Goal: Task Accomplishment & Management: Manage account settings

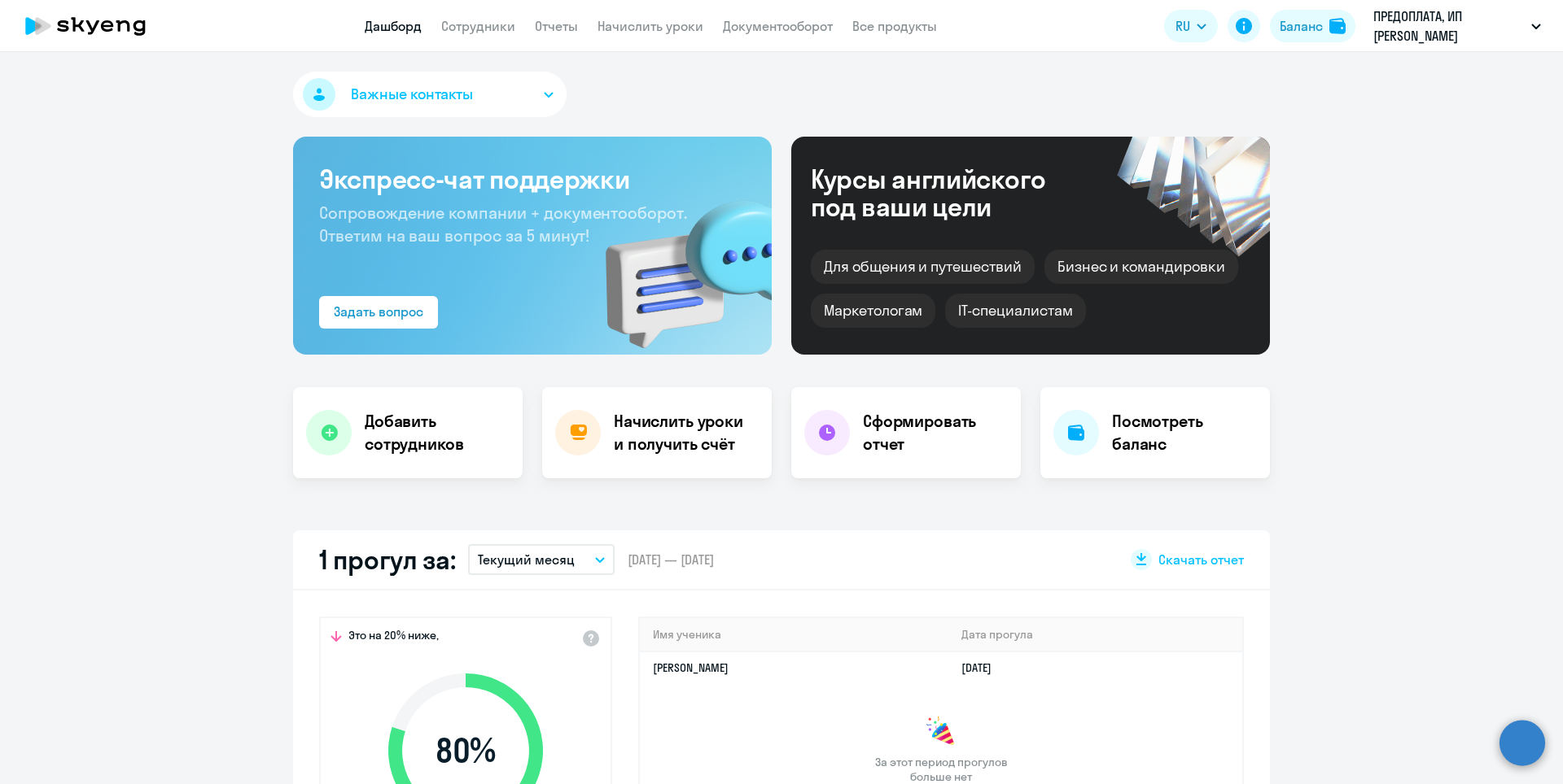
select select "30"
click at [710, 419] on h4 "Начислить уроки и получить счёт" at bounding box center [685, 433] width 142 height 45
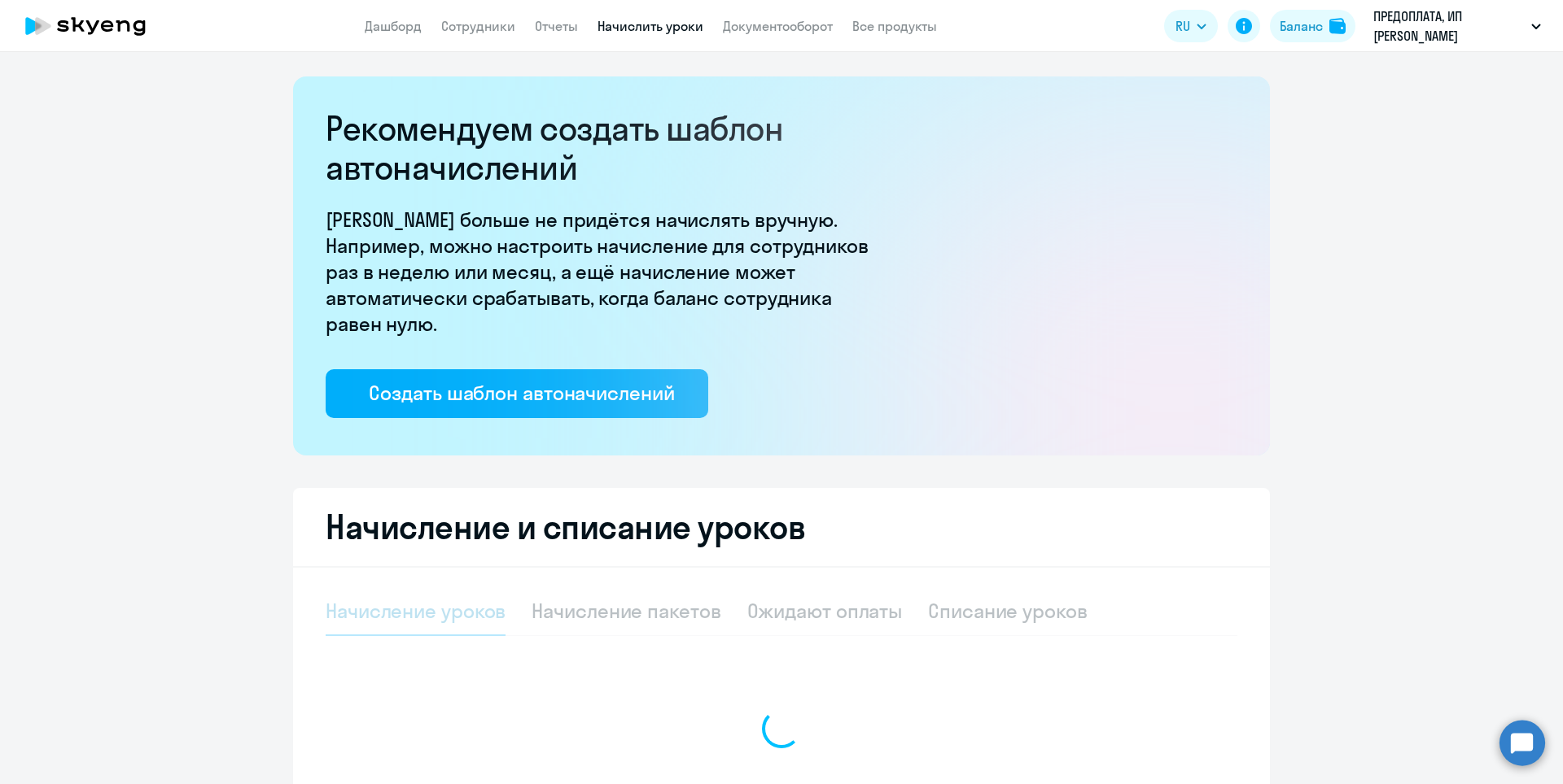
select select "10"
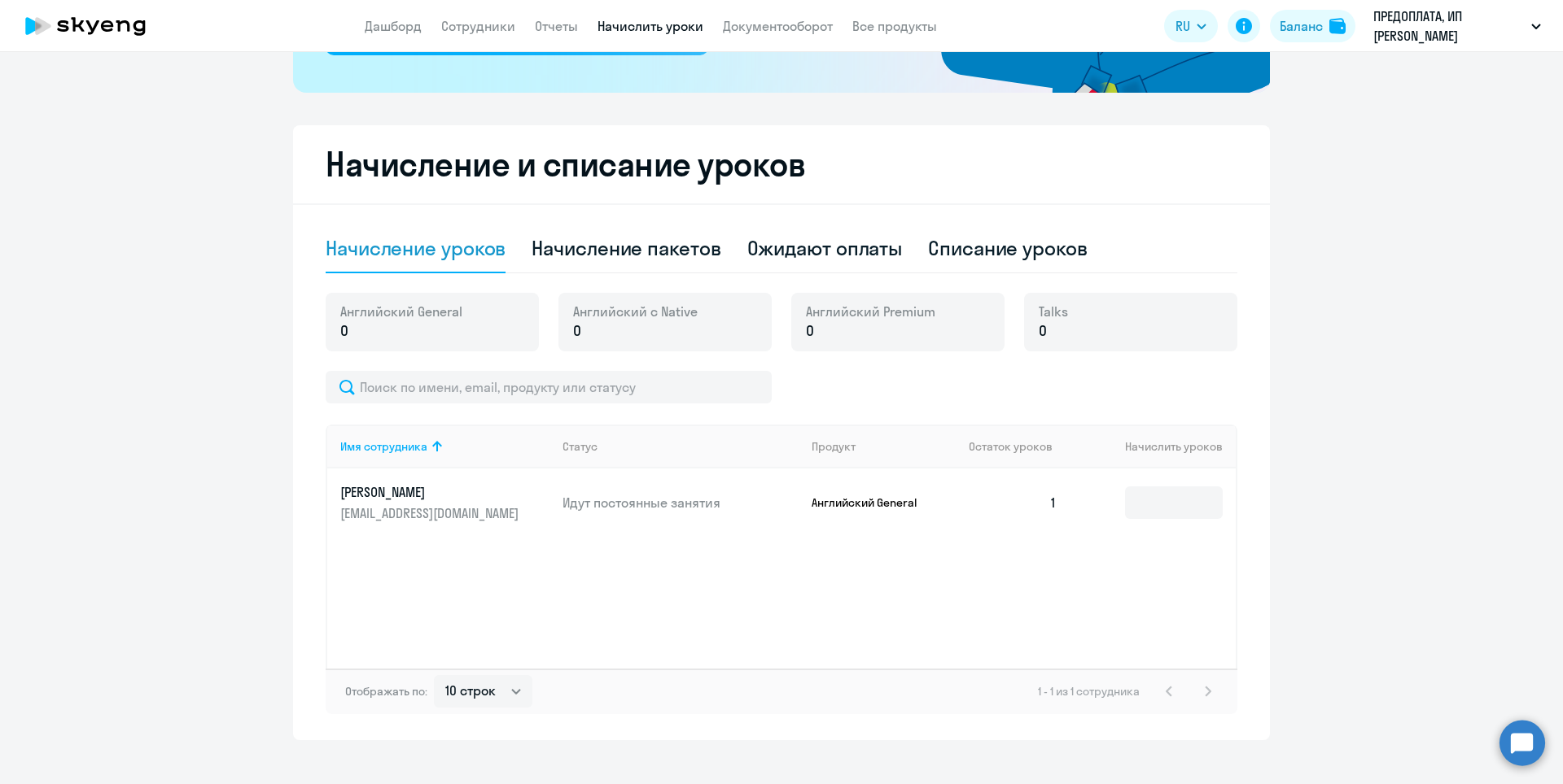
scroll to position [384, 0]
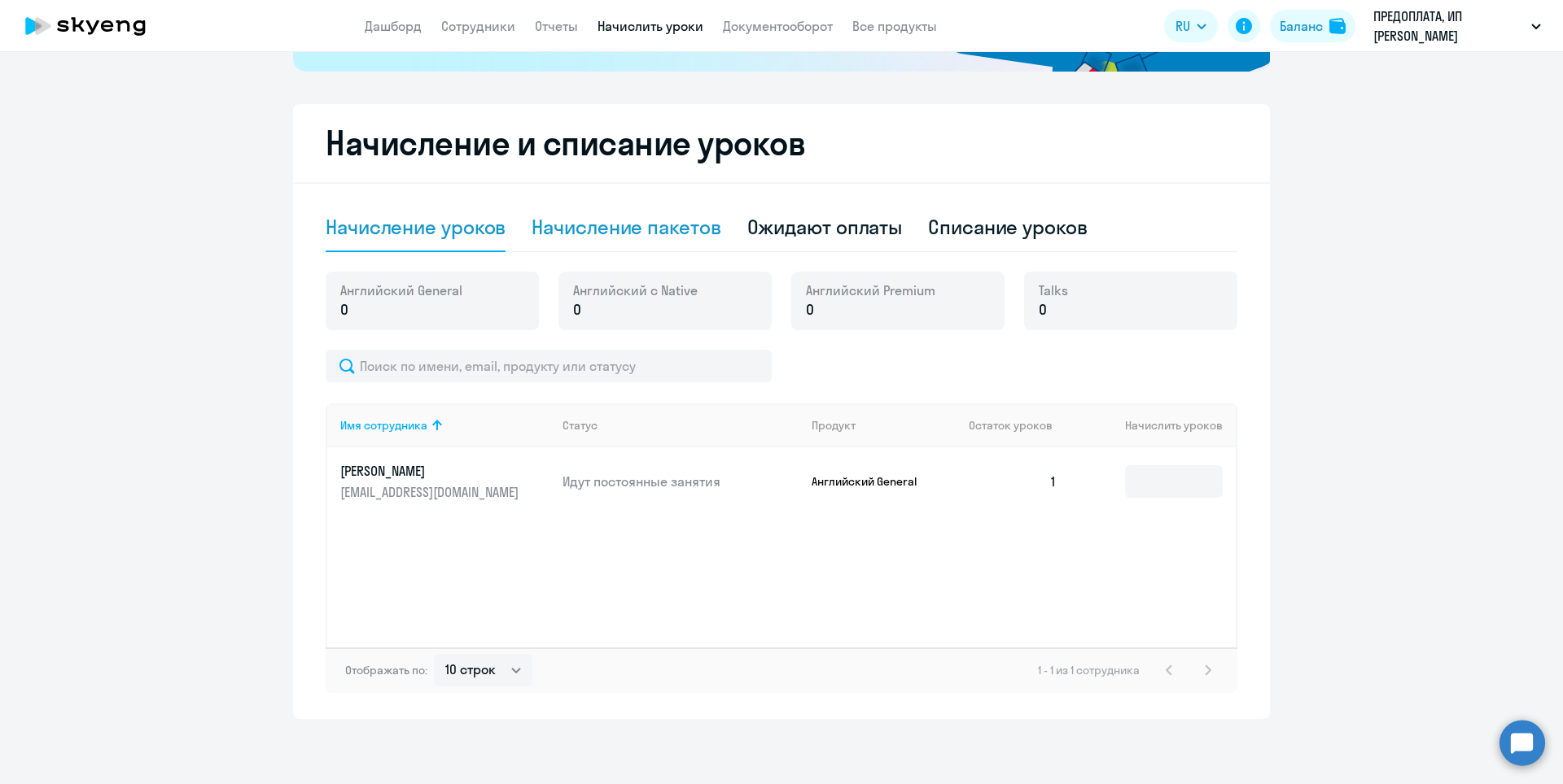
click at [632, 237] on div "Начисление пакетов" at bounding box center [626, 227] width 189 height 26
select select "10"
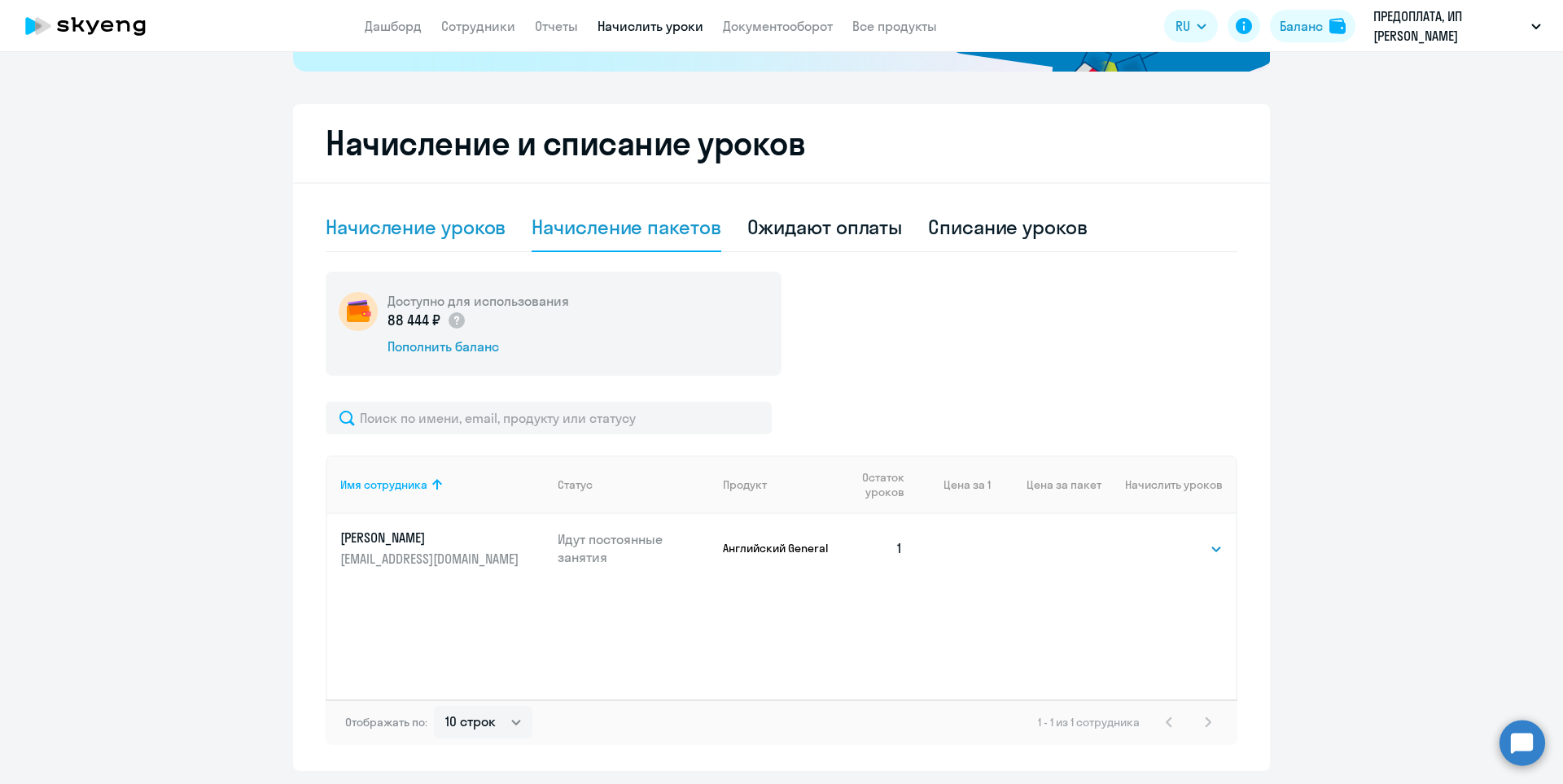
click at [465, 233] on div "Начисление уроков" at bounding box center [415, 227] width 180 height 26
select select "10"
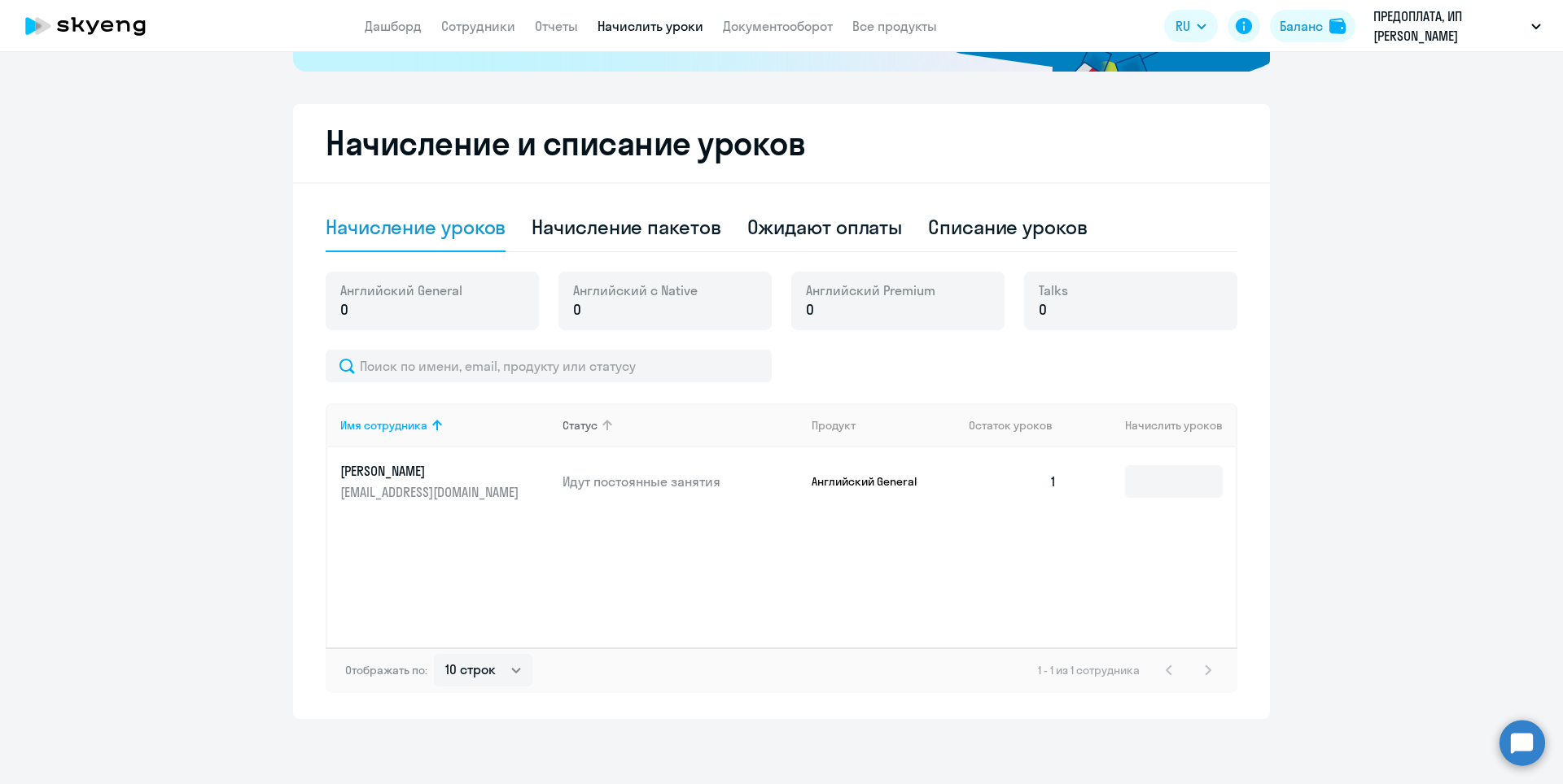
scroll to position [0, 0]
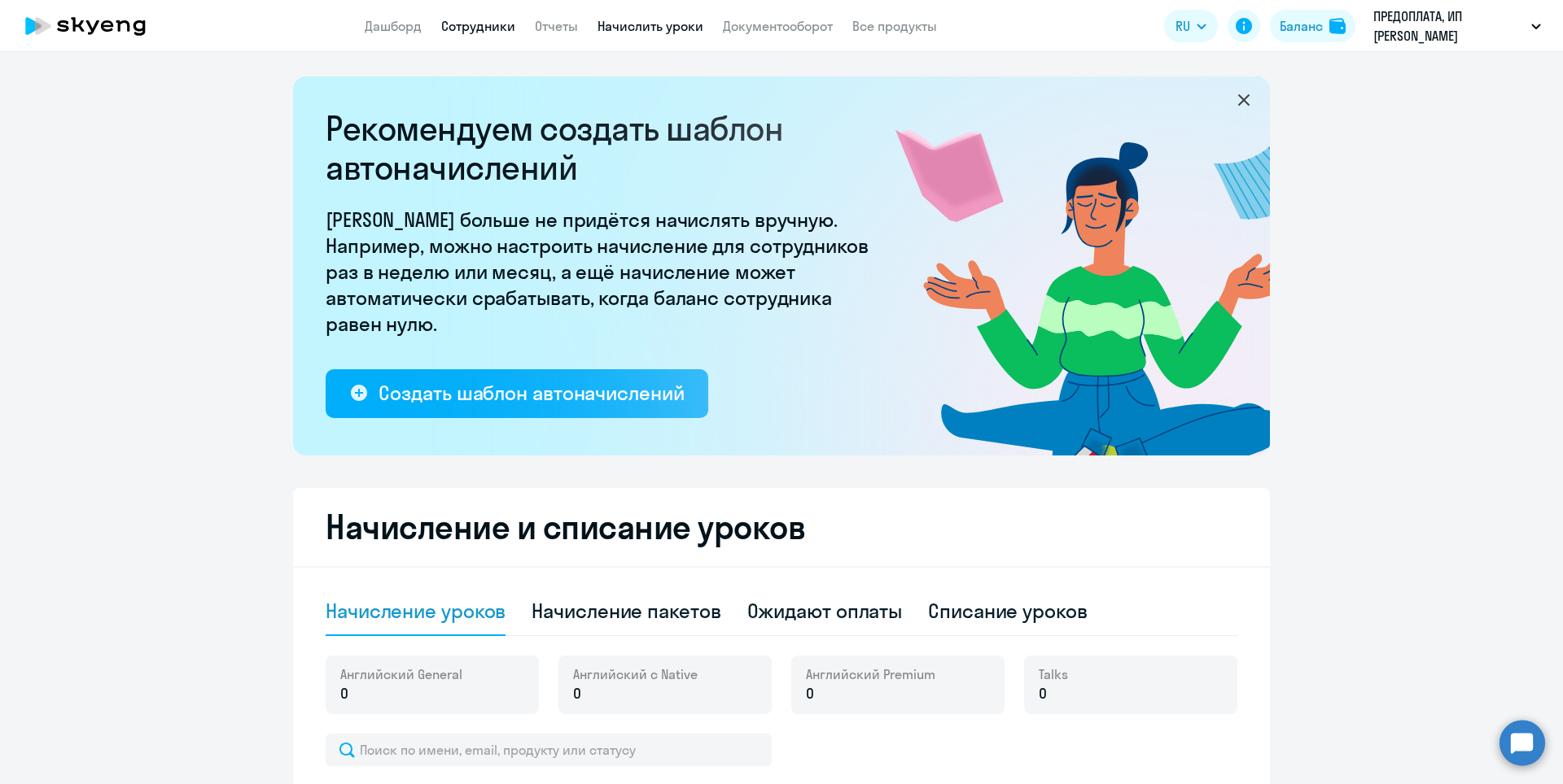
click at [491, 24] on link "Сотрудники" at bounding box center [478, 26] width 74 height 16
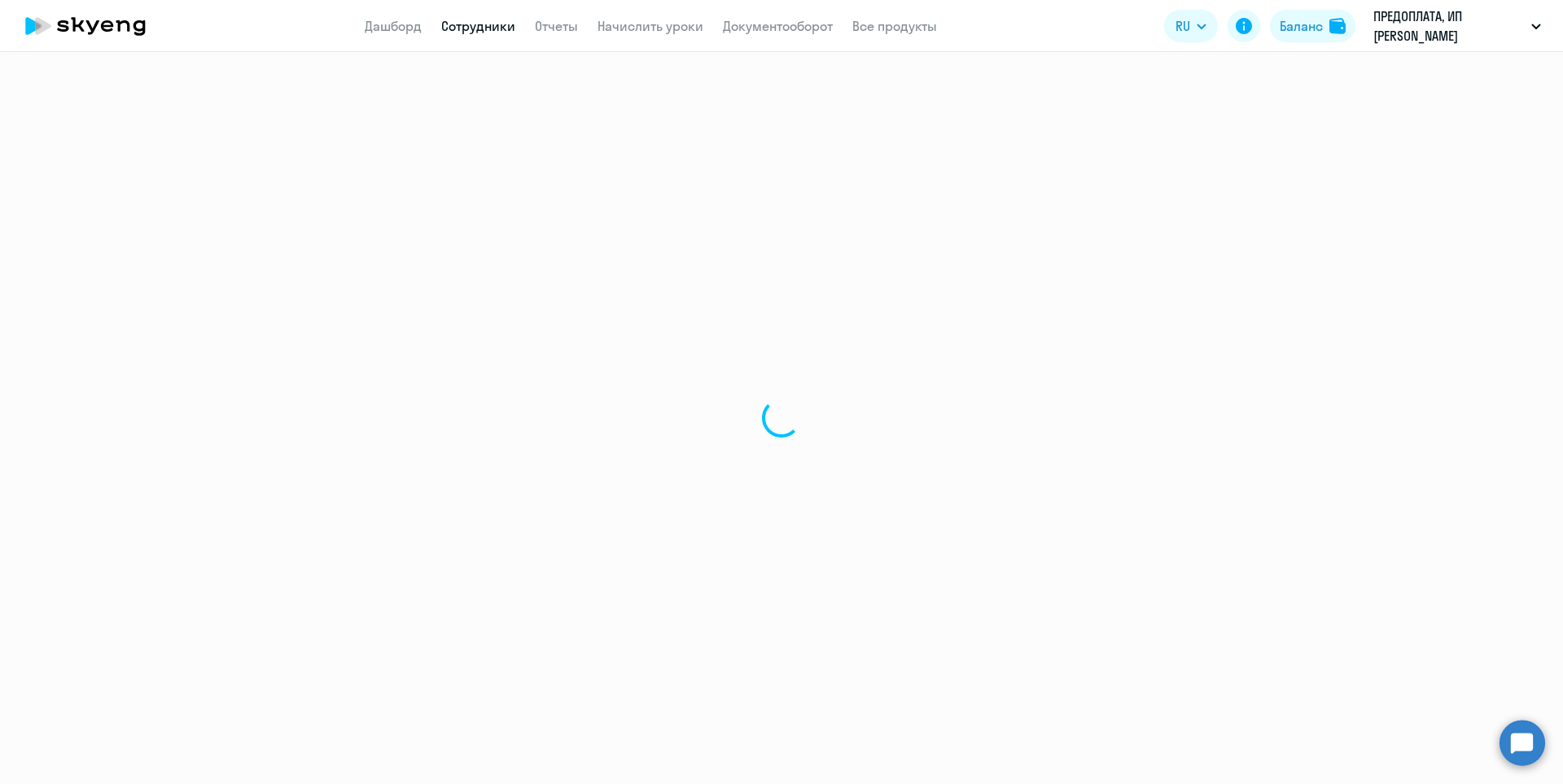
select select "30"
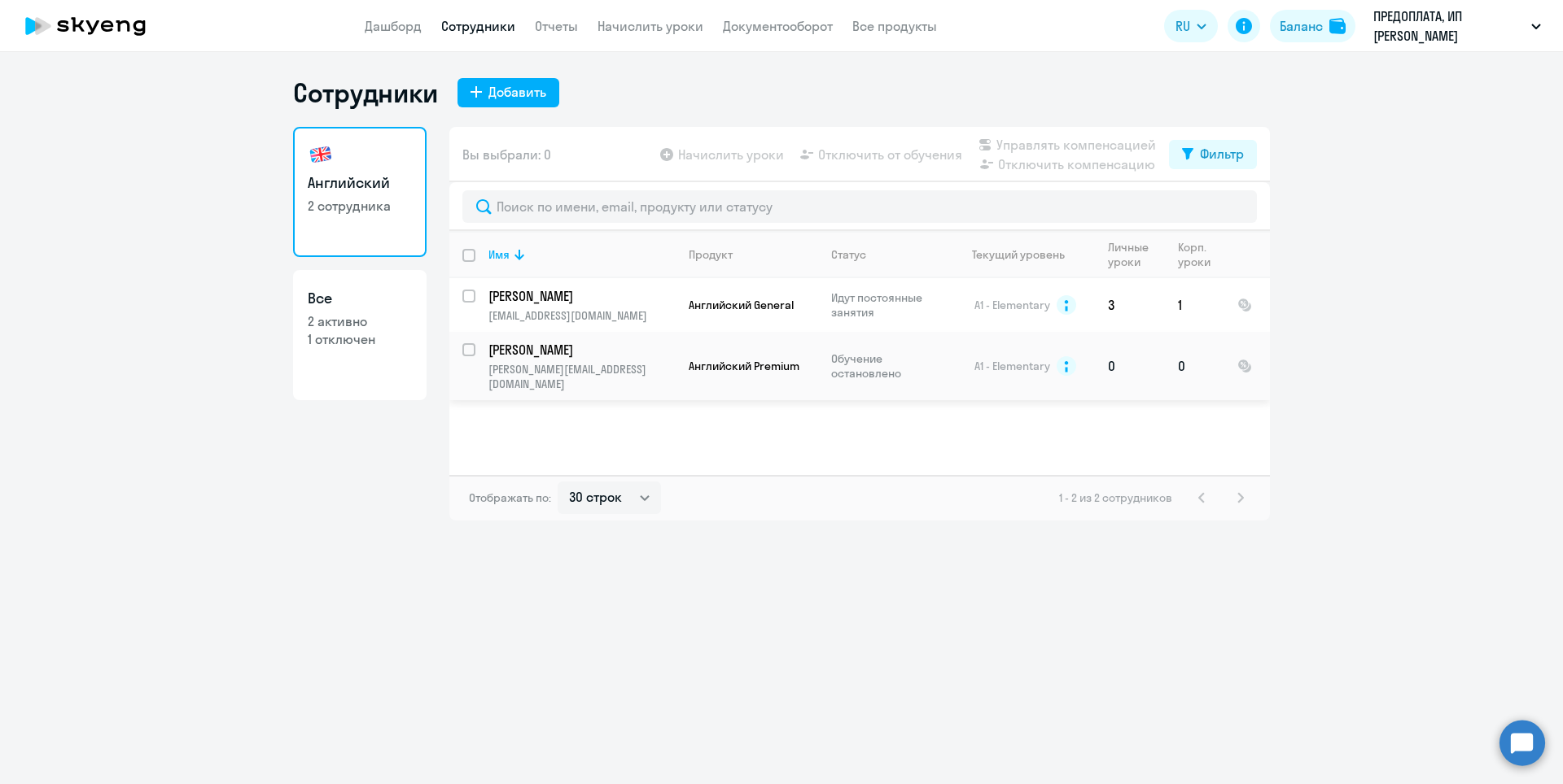
click at [464, 347] on input "select row 4344126" at bounding box center [479, 359] width 32 height 32
checkbox input "true"
click at [712, 154] on span "Начислить уроки" at bounding box center [731, 154] width 106 height 20
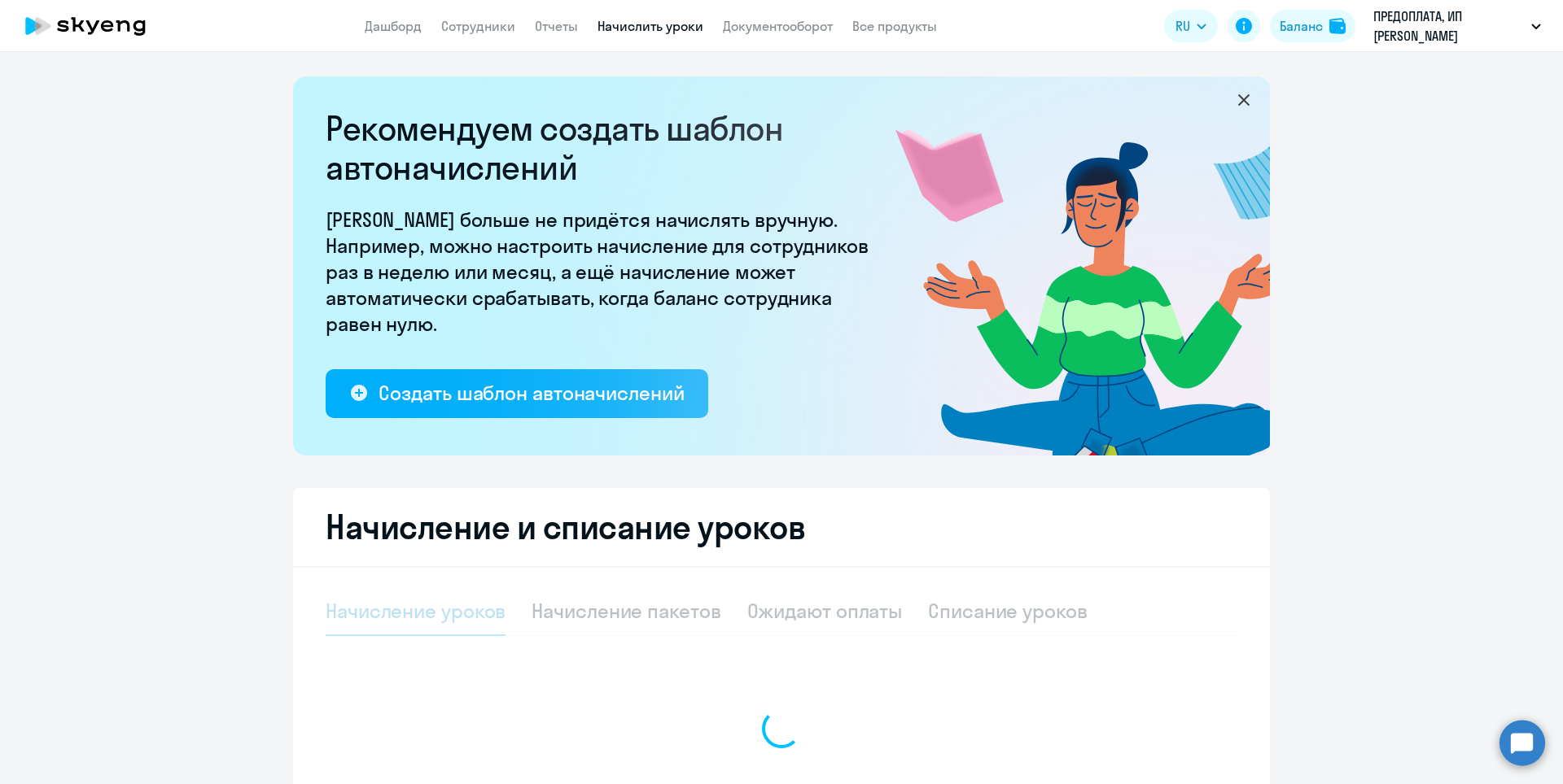
select select "10"
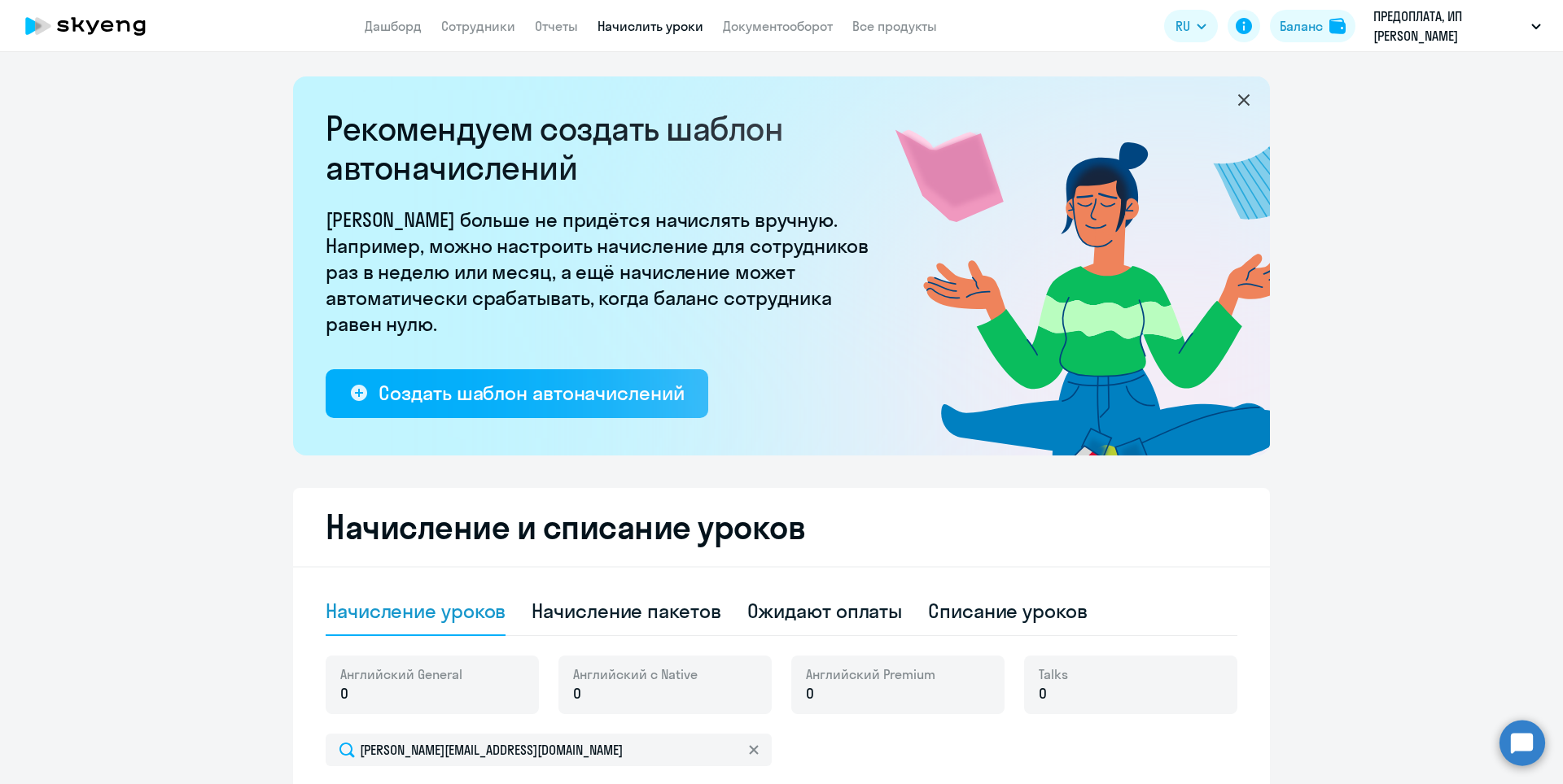
scroll to position [384, 0]
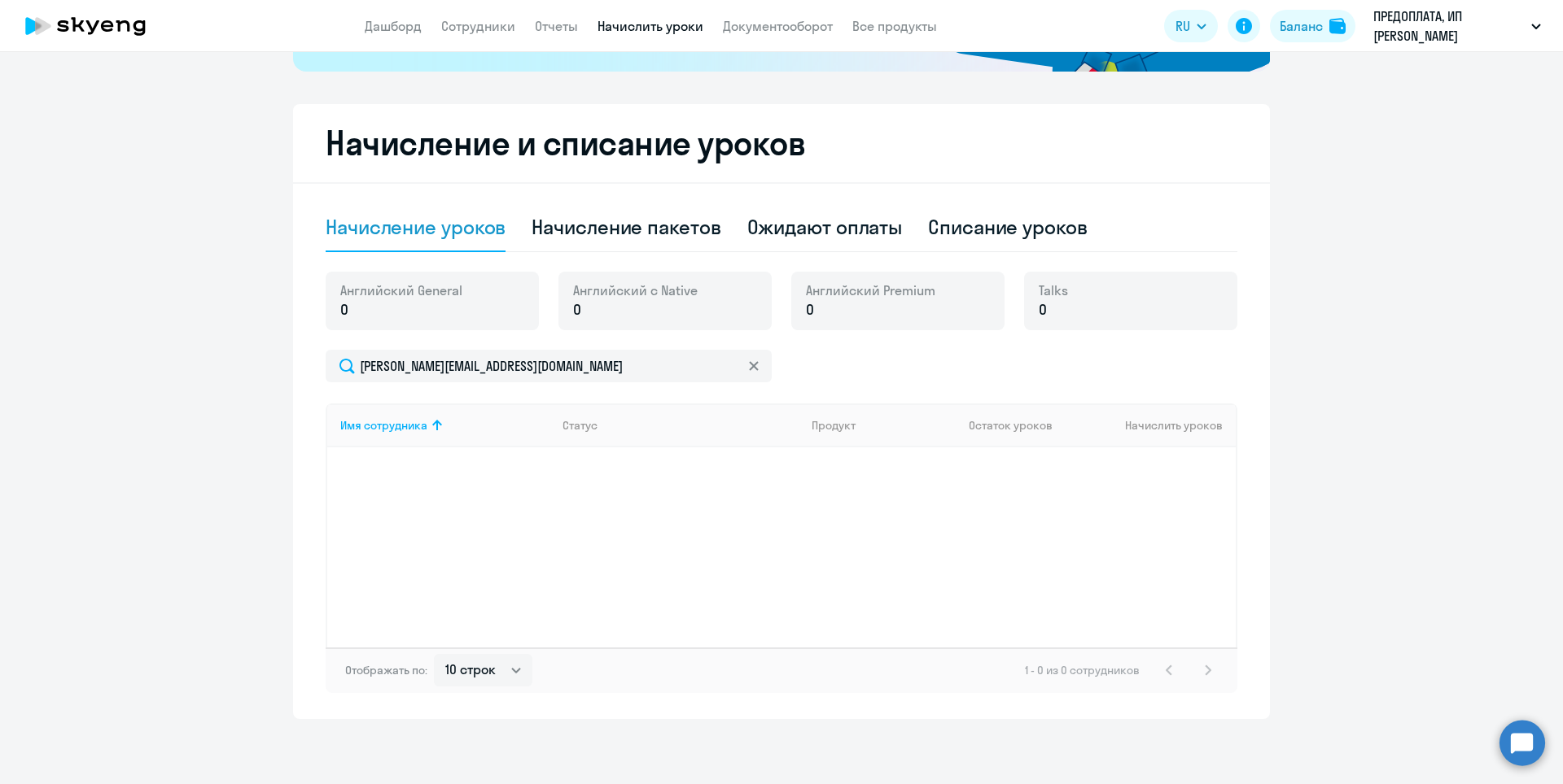
click at [688, 300] on p "0" at bounding box center [636, 310] width 125 height 21
click at [888, 294] on span "Английский Premium" at bounding box center [870, 290] width 130 height 18
click at [650, 289] on span "Английский с Native" at bounding box center [636, 290] width 125 height 18
click at [676, 308] on p "0" at bounding box center [636, 310] width 125 height 21
click at [738, 500] on div "Имя сотрудника Статус Продукт Остаток уроков Начислить уроков" at bounding box center [782, 526] width 912 height 244
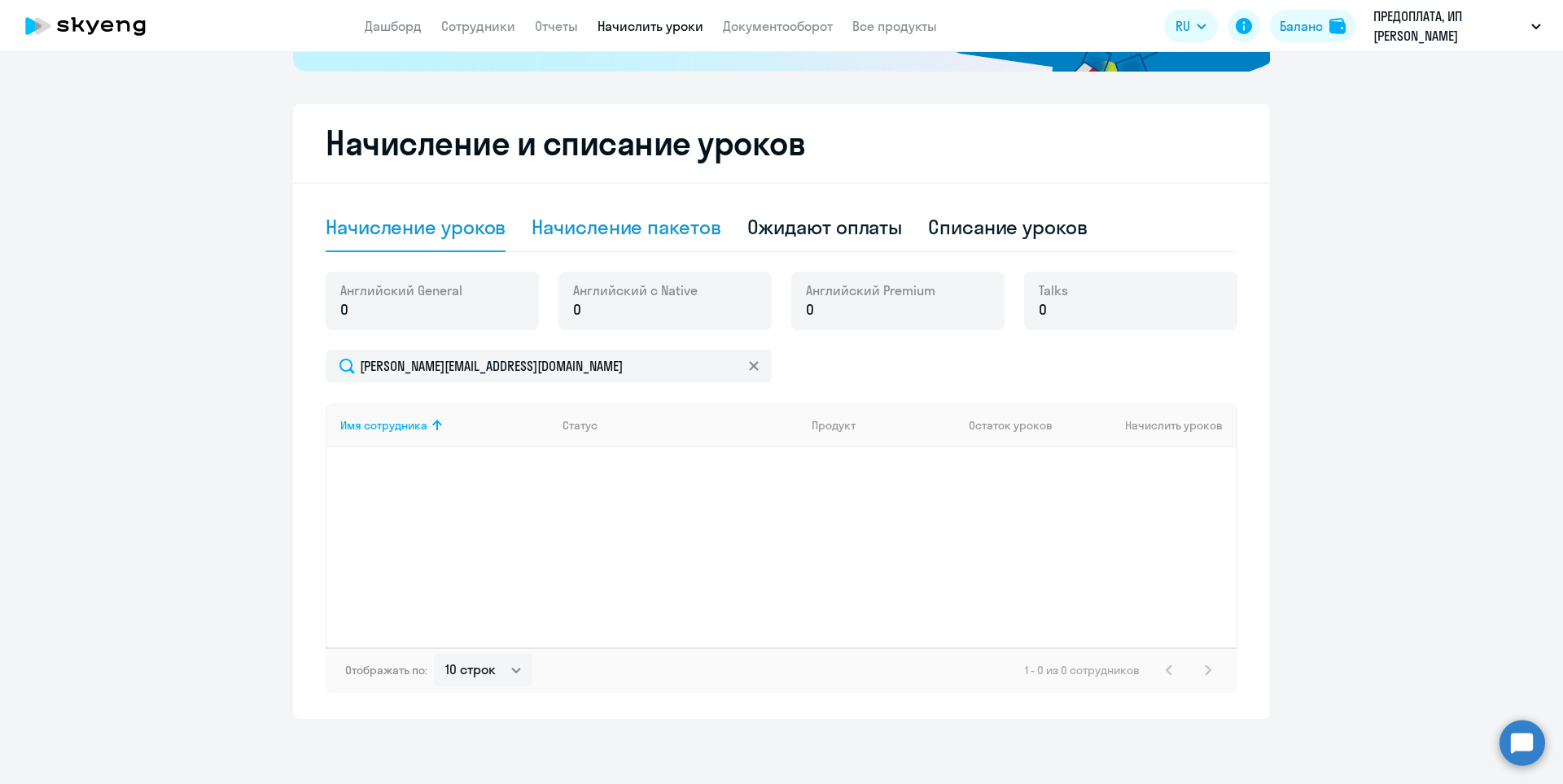
click at [670, 241] on div "Начисление пакетов" at bounding box center [626, 228] width 189 height 49
select select "10"
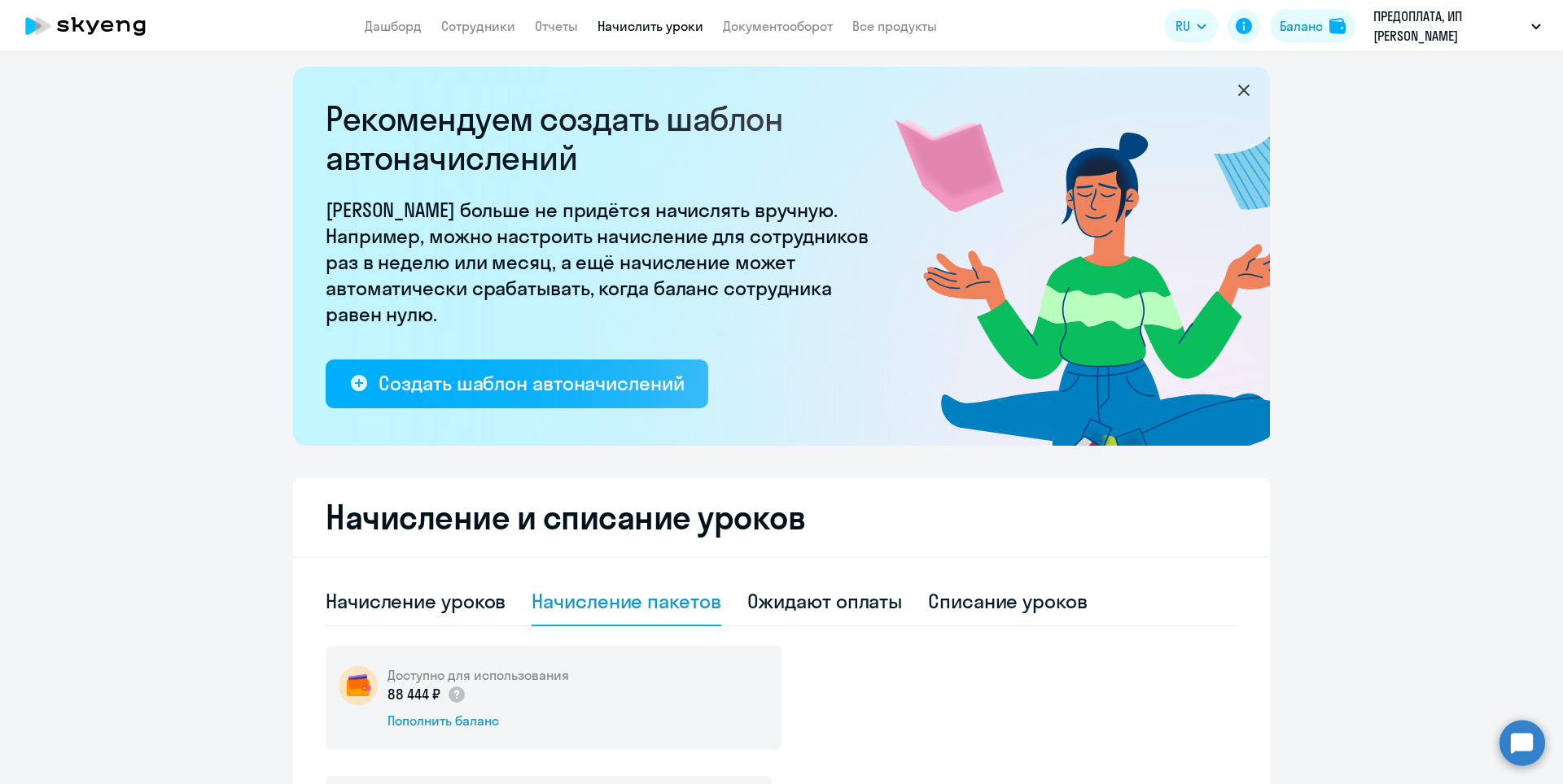
scroll to position [0, 0]
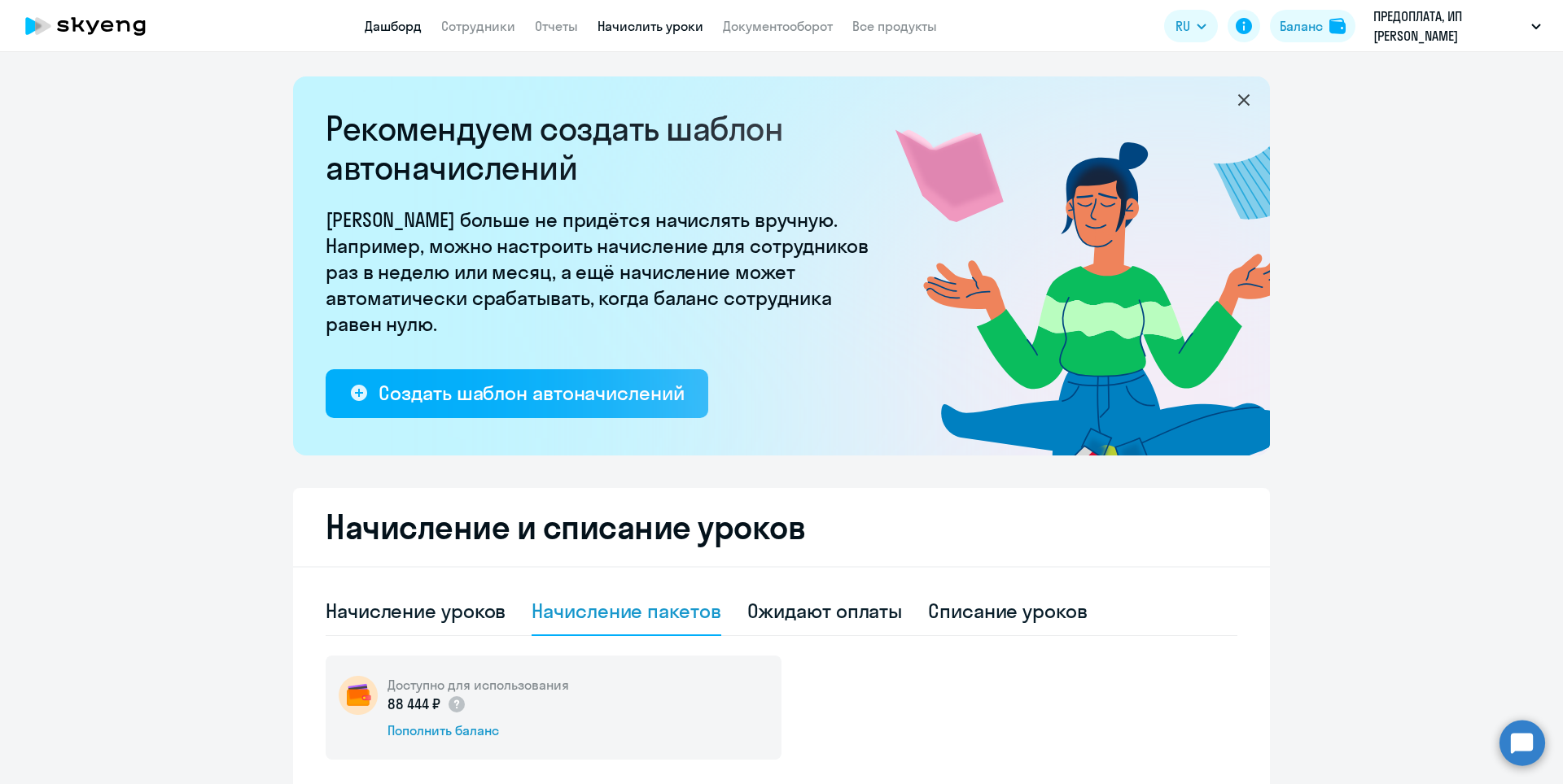
click at [410, 28] on link "Дашборд" at bounding box center [393, 26] width 57 height 16
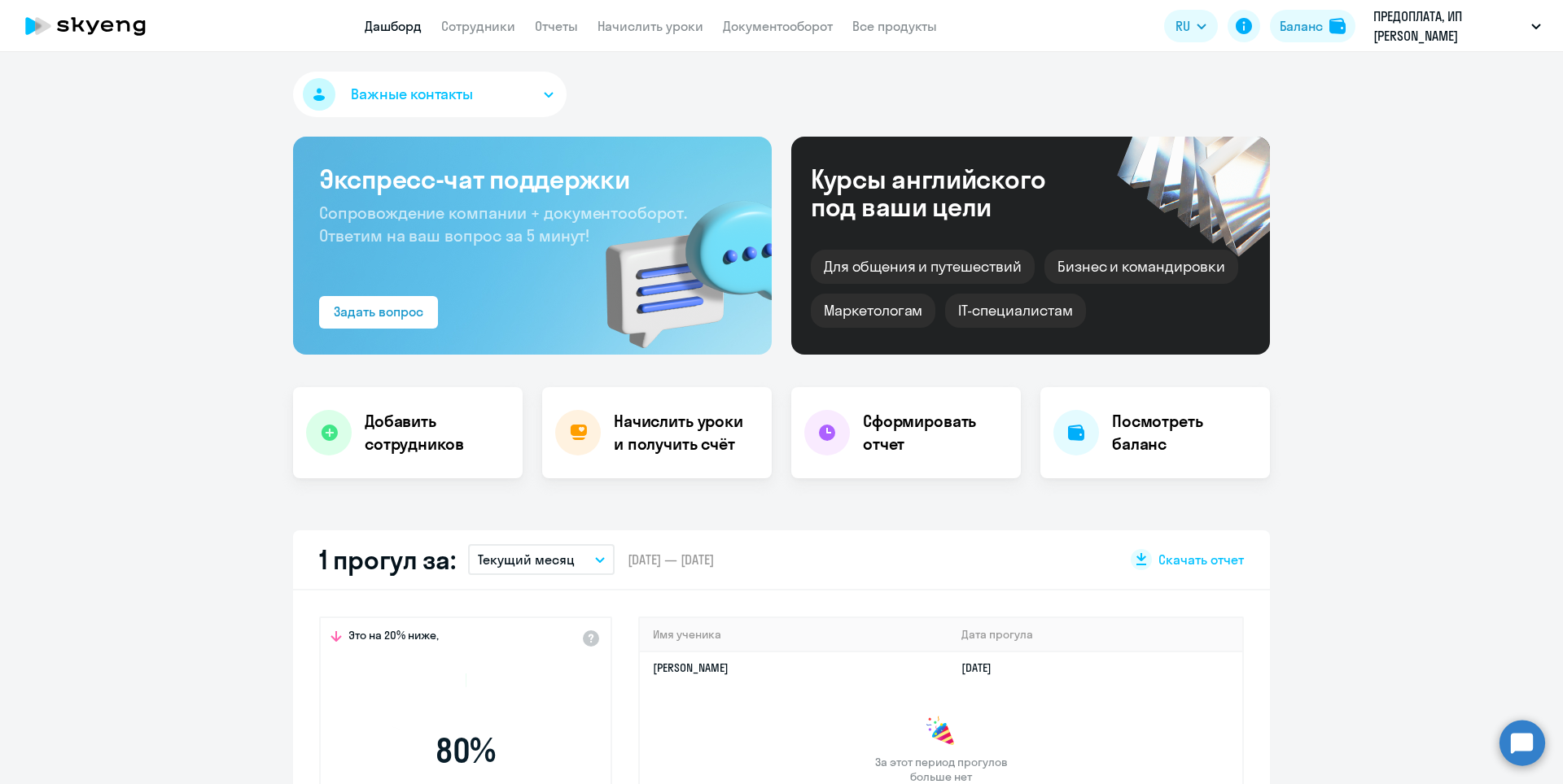
select select "30"
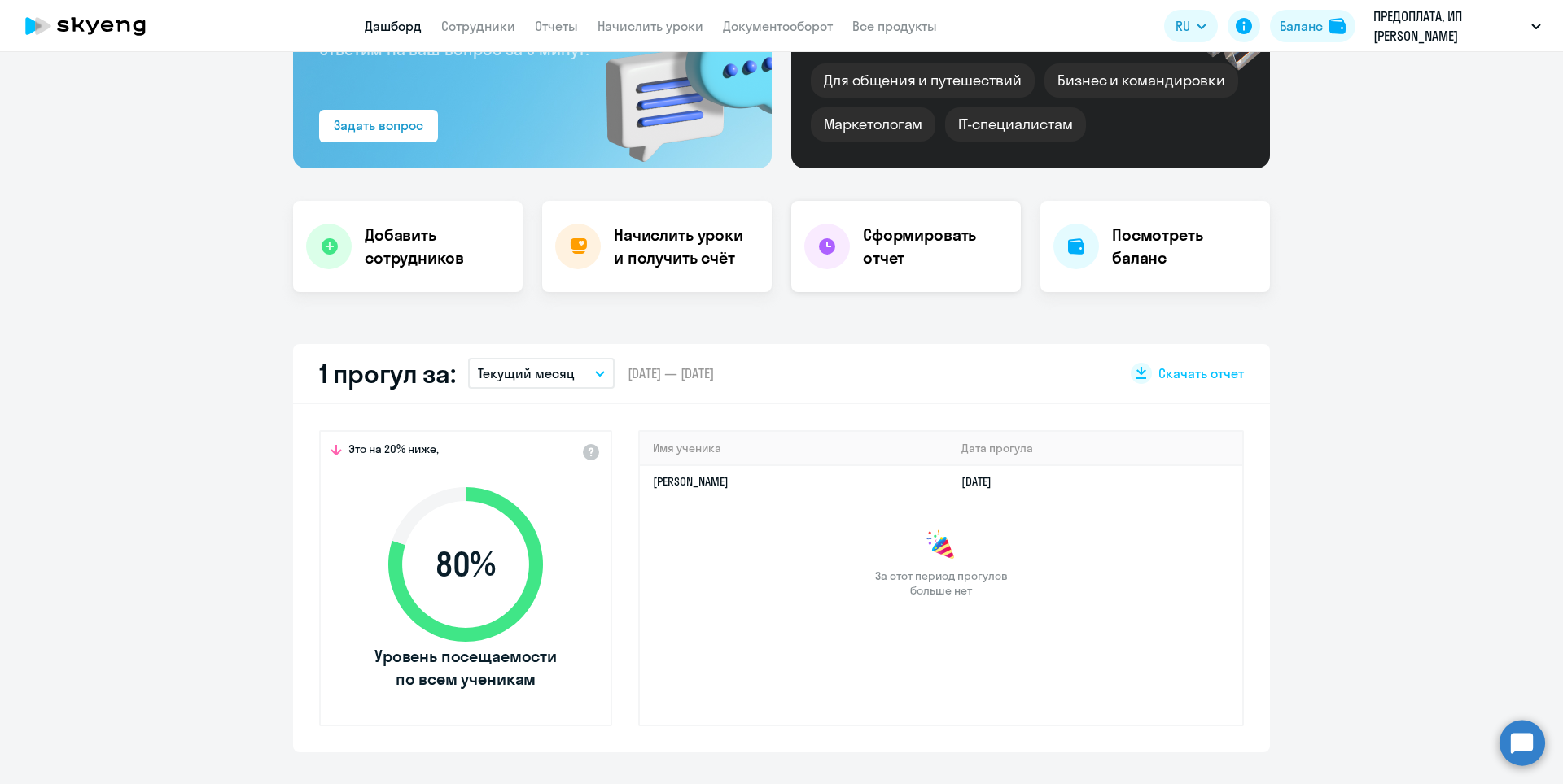
scroll to position [244, 0]
